Goal: Unclear

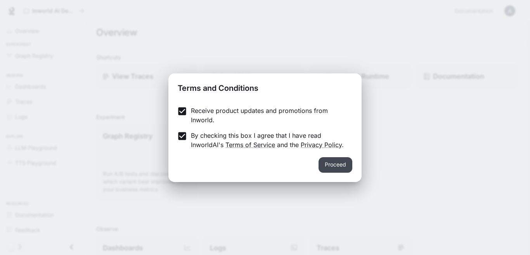
click at [343, 160] on button "Proceed" at bounding box center [336, 165] width 34 height 16
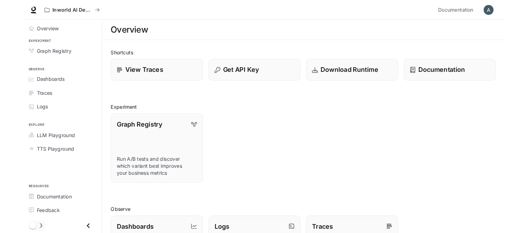
scroll to position [177, 0]
